Goal: Transaction & Acquisition: Register for event/course

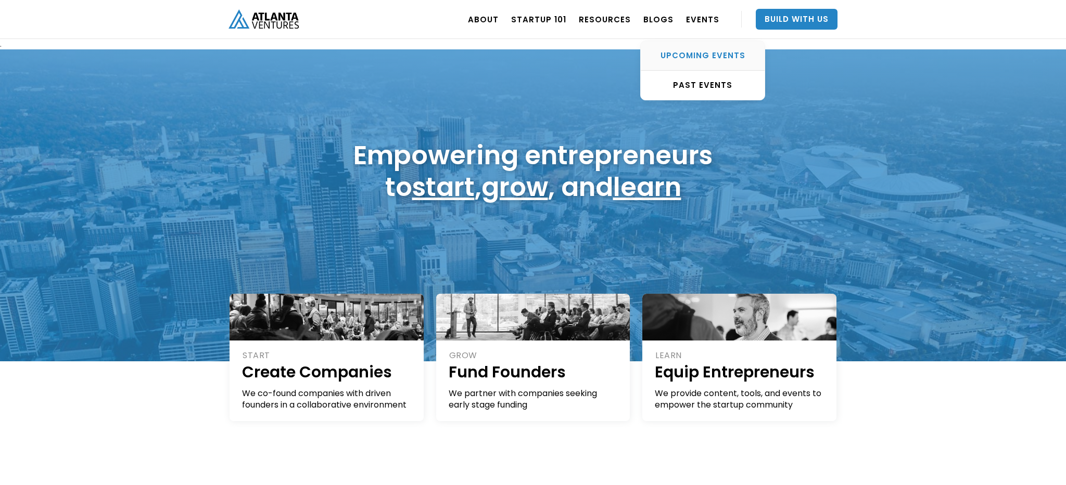
click at [696, 53] on div "UPCOMING EVENTS" at bounding box center [702, 55] width 124 height 10
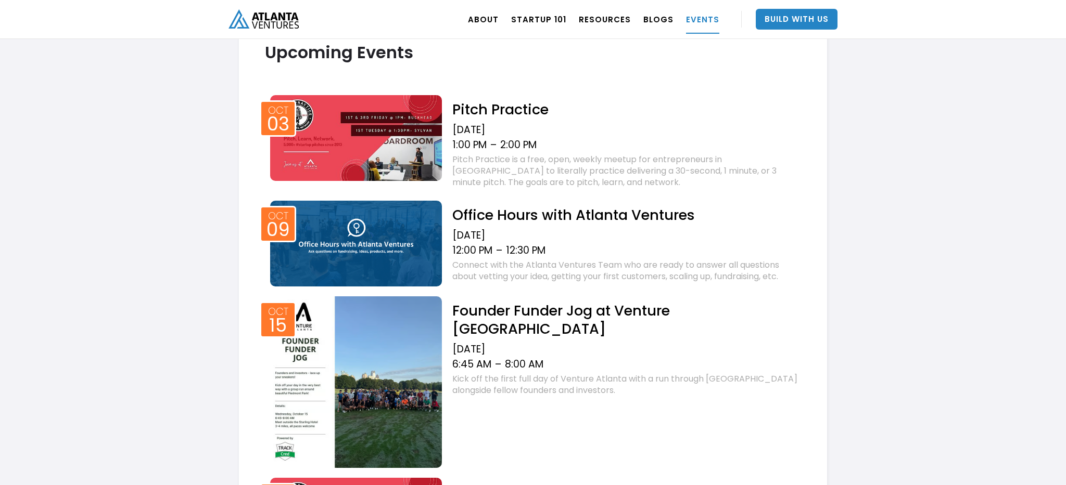
scroll to position [397, 0]
click at [521, 215] on h2 "Office Hours with Atlanta Ventures" at bounding box center [626, 215] width 349 height 18
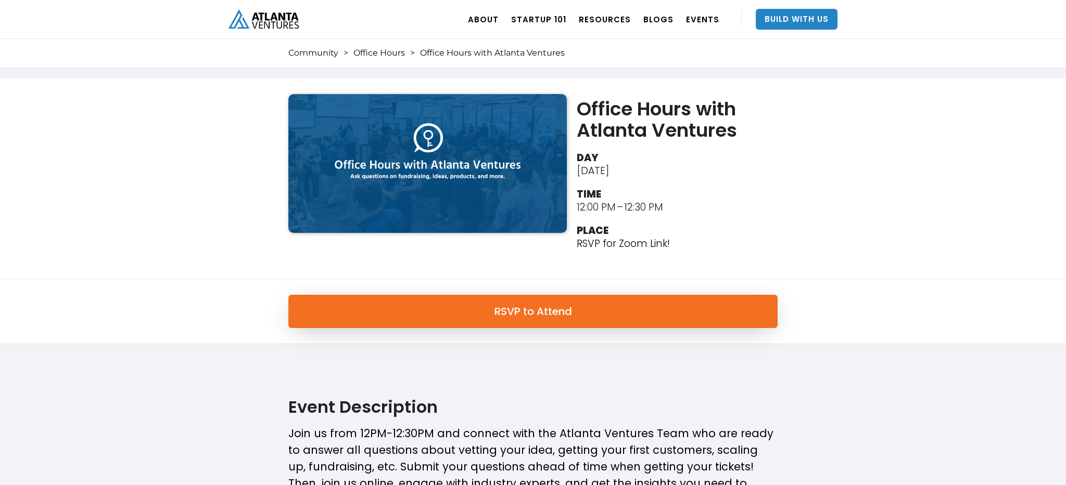
click at [197, 300] on div "RSVP to Attend" at bounding box center [533, 311] width 1066 height 65
